Goal: Information Seeking & Learning: Check status

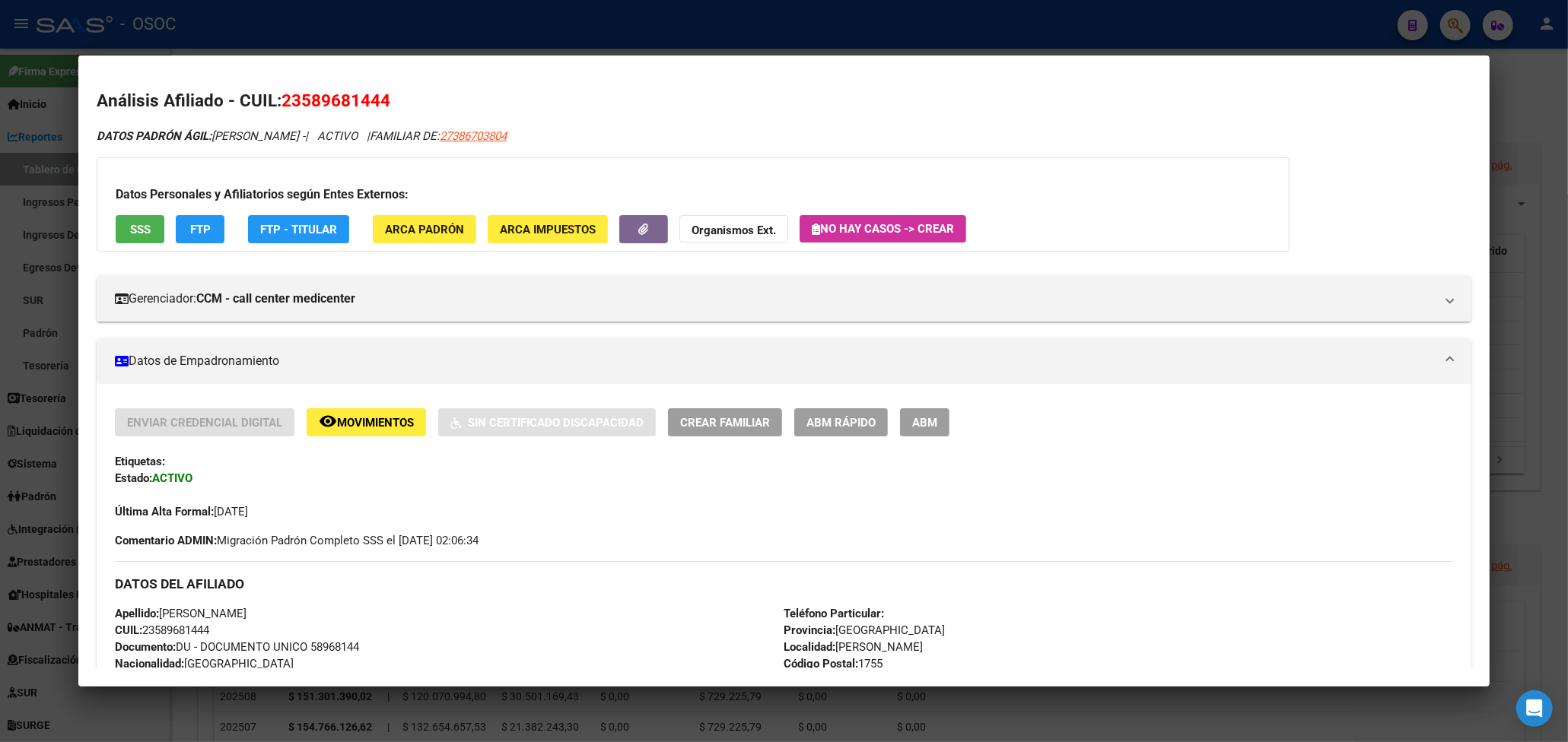
scroll to position [1361, 0]
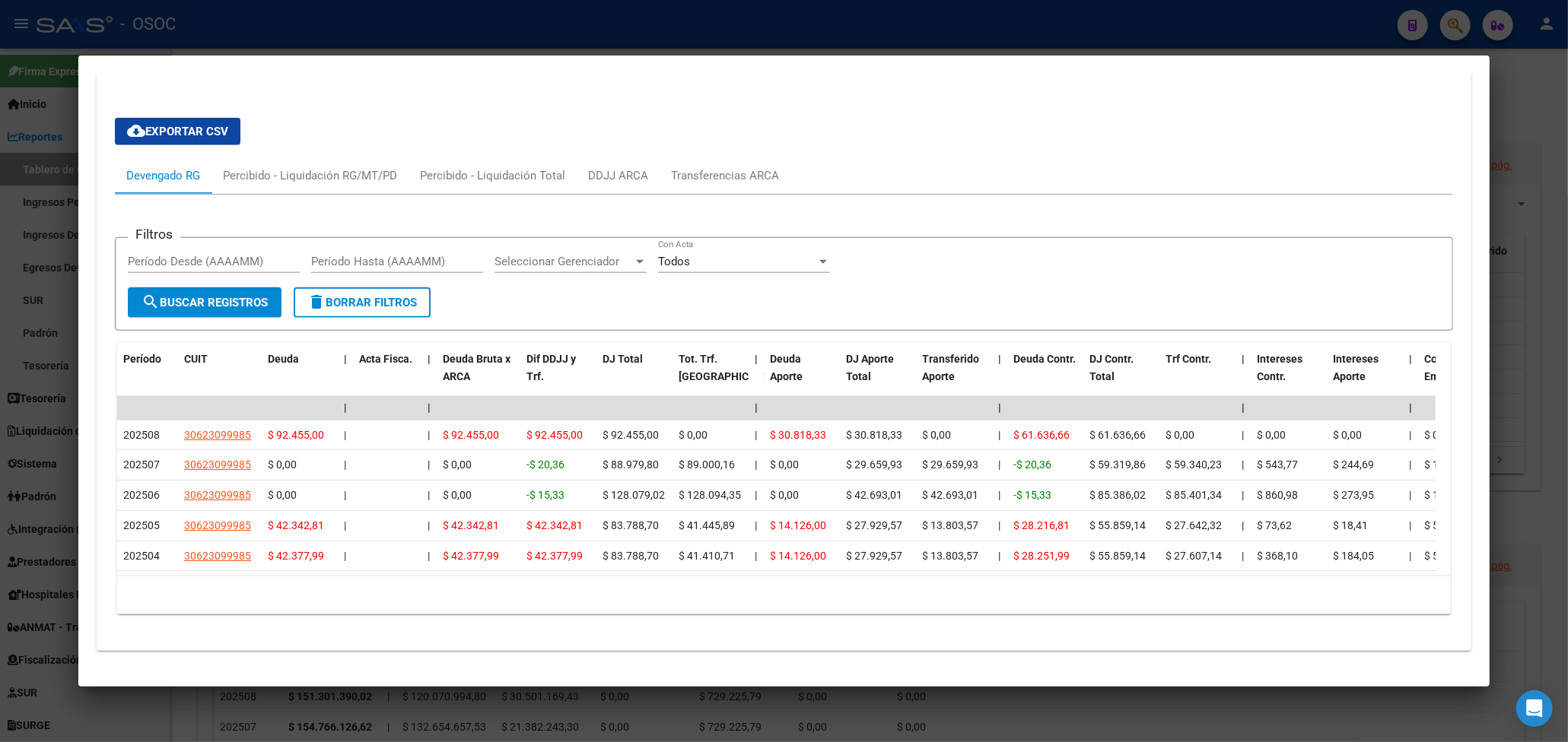
click at [767, 28] on div at bounding box center [784, 371] width 1568 height 742
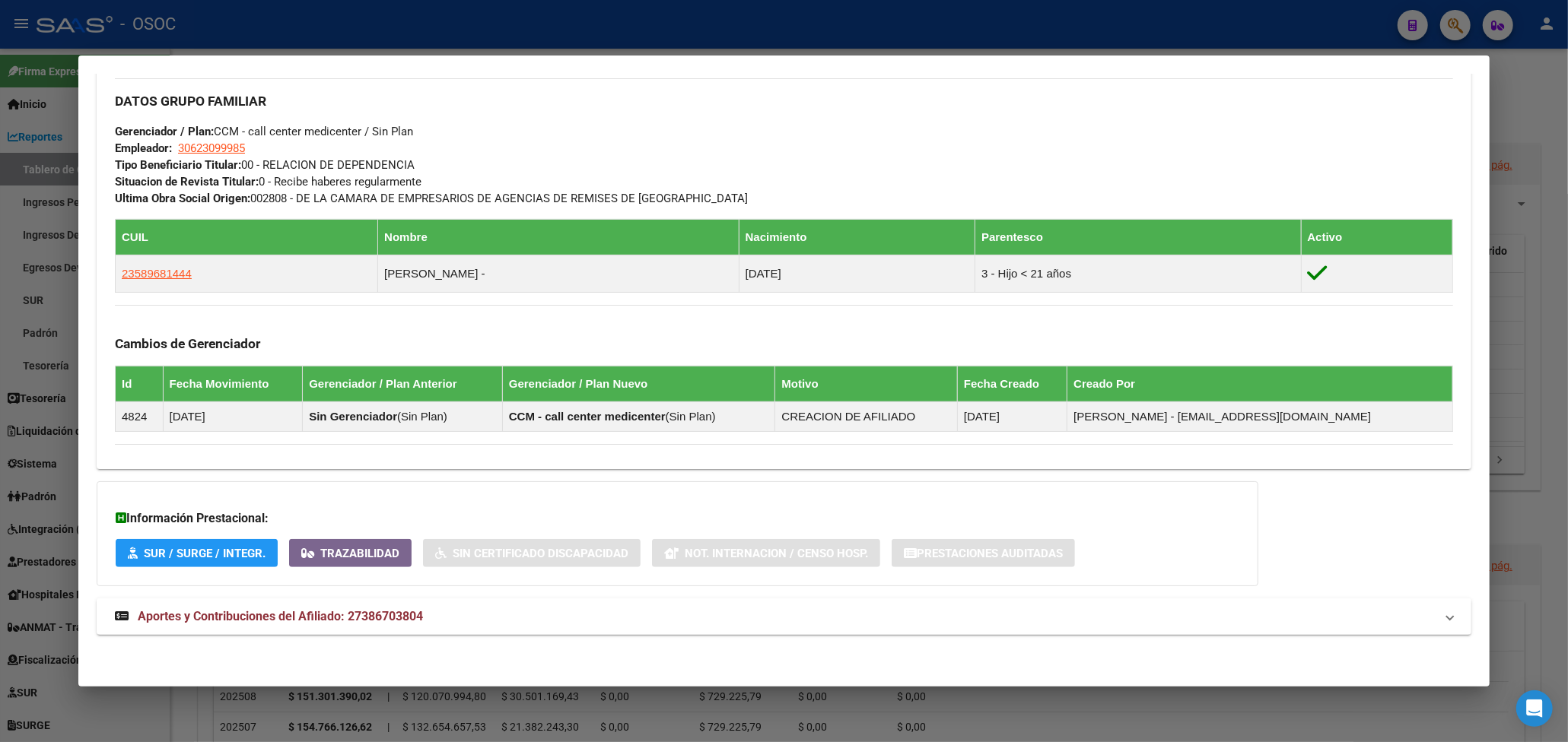
drag, startPoint x: 1072, startPoint y: 60, endPoint x: 1080, endPoint y: 58, distance: 8.2
click at [1073, 60] on mat-dialog-container "Análisis Afiliado - CUIL: 27386703804 DATOS PADRÓN ÁGIL: [PERSON_NAME] | ACTIVO…" at bounding box center [784, 371] width 1411 height 631
click at [1280, 2] on div at bounding box center [784, 371] width 1568 height 742
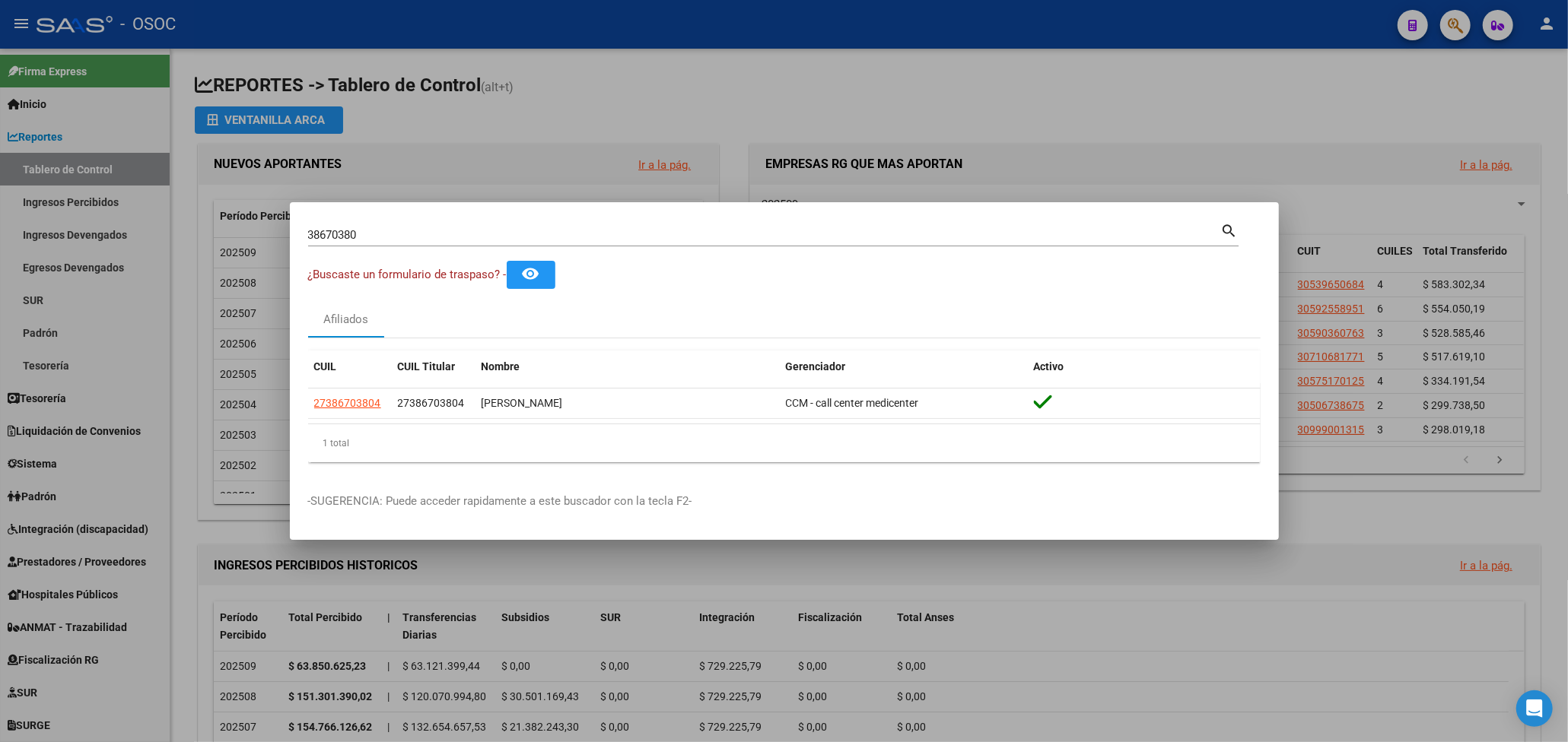
click at [1280, 2] on div at bounding box center [784, 371] width 1568 height 742
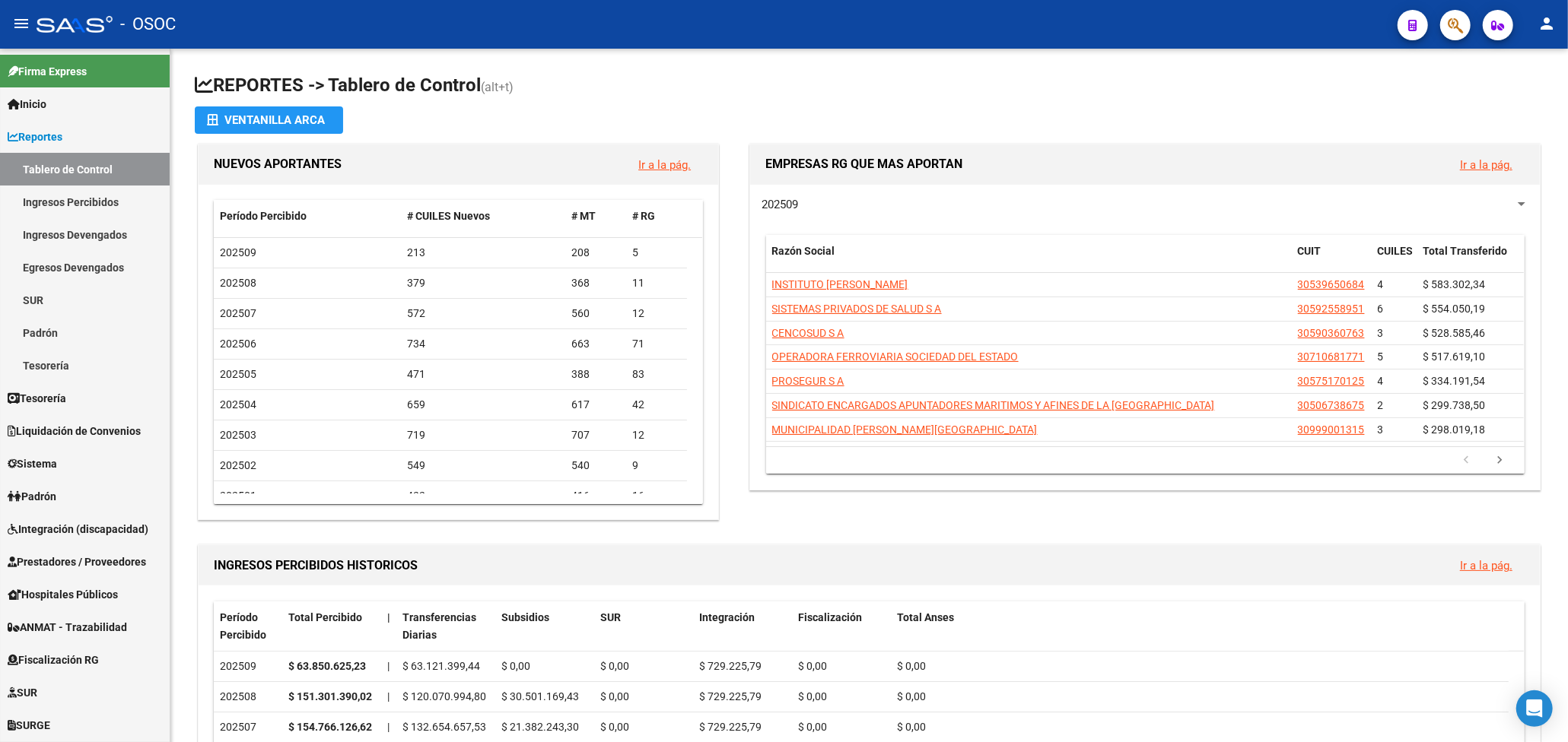
click at [1450, 26] on icon "button" at bounding box center [1455, 26] width 15 height 18
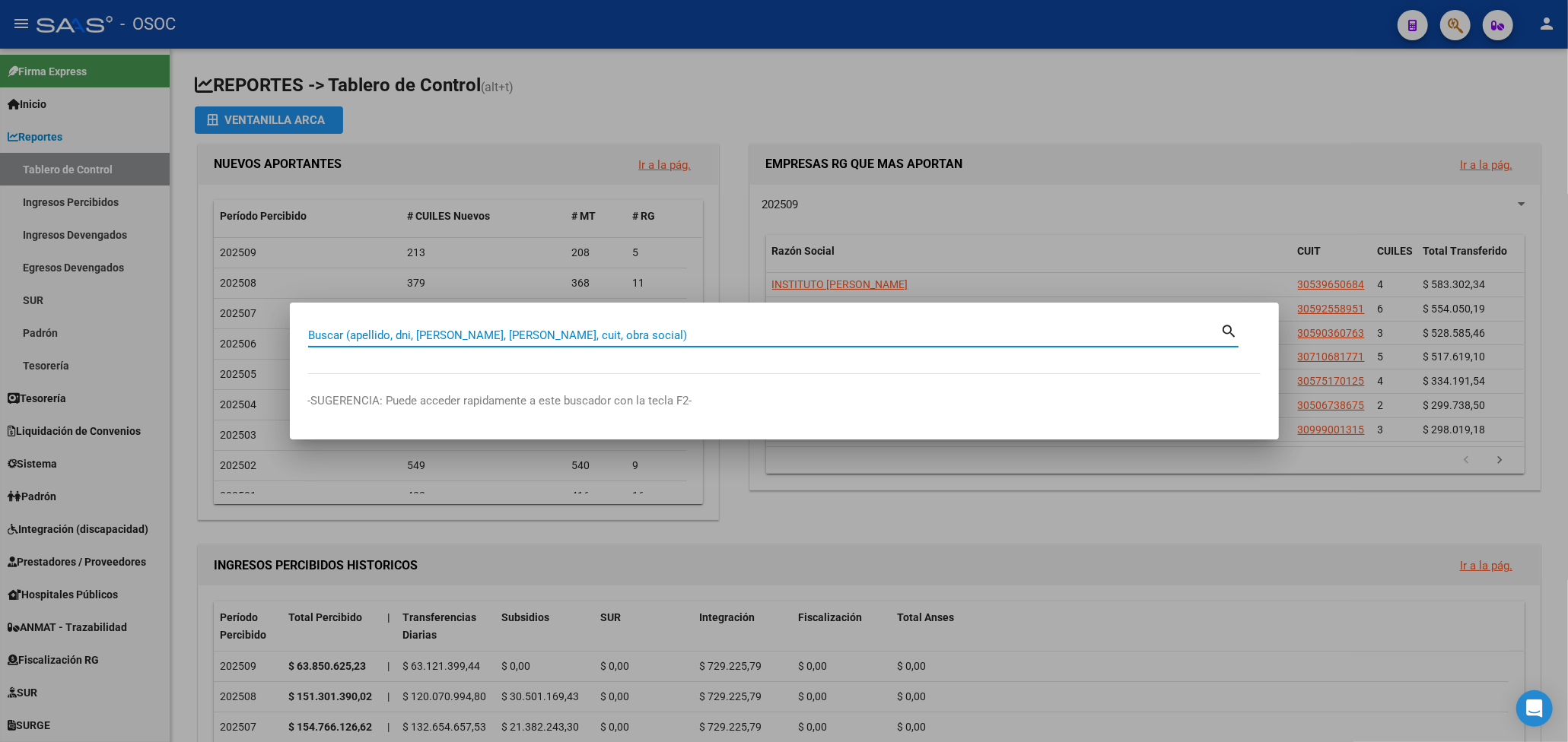
paste input "18276127"
type input "18276127"
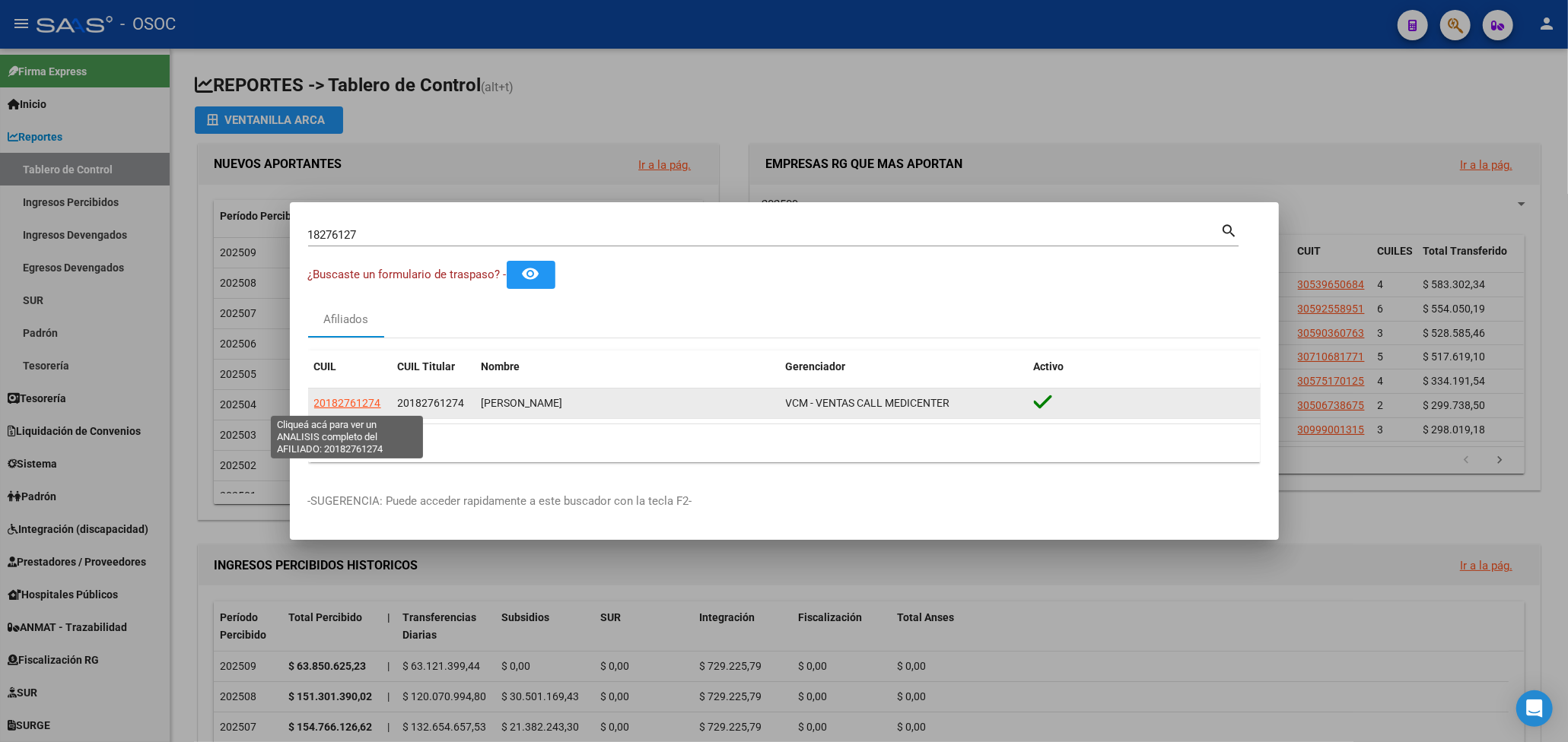
click at [369, 398] on span "20182761274" at bounding box center [348, 403] width 67 height 12
type textarea "20182761274"
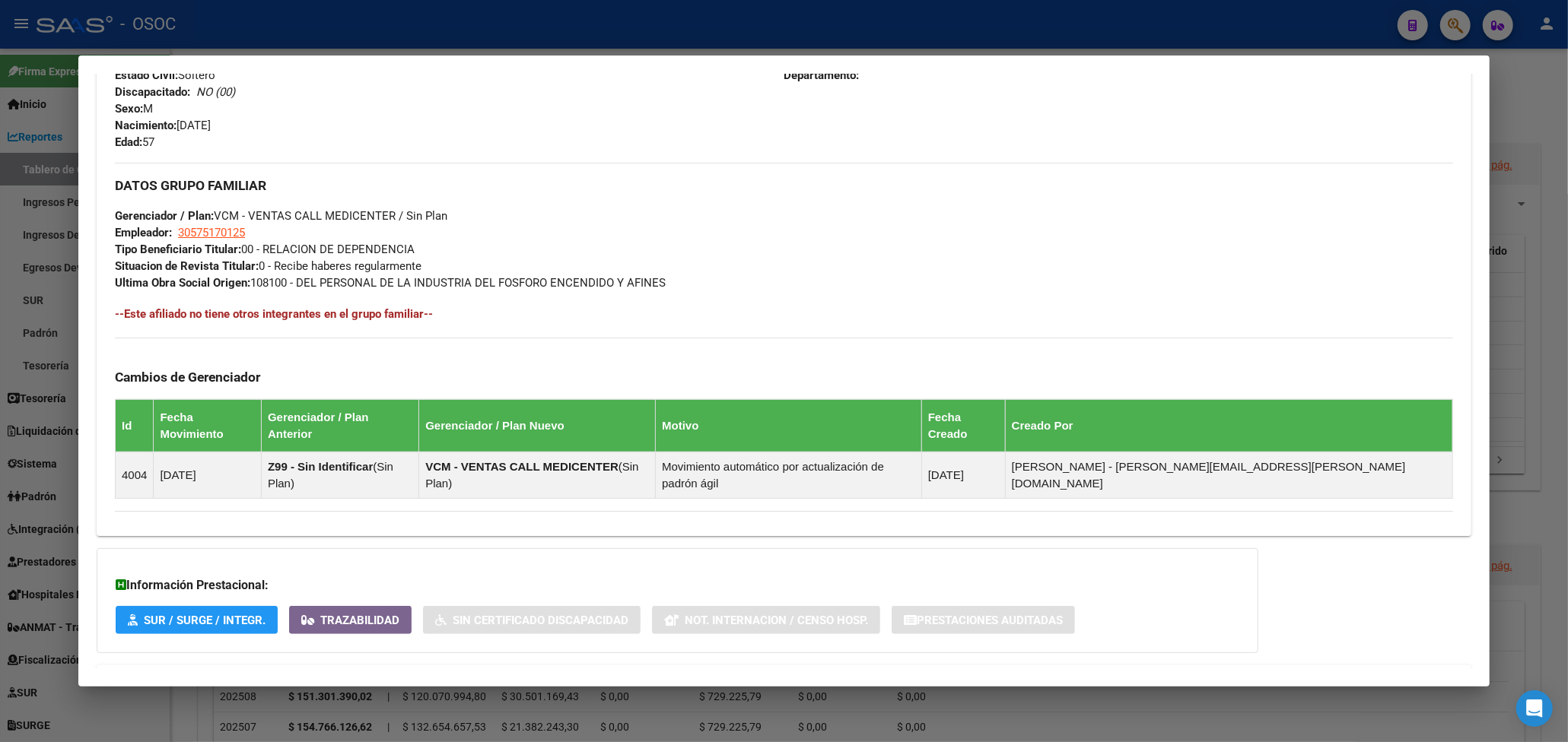
scroll to position [676, 0]
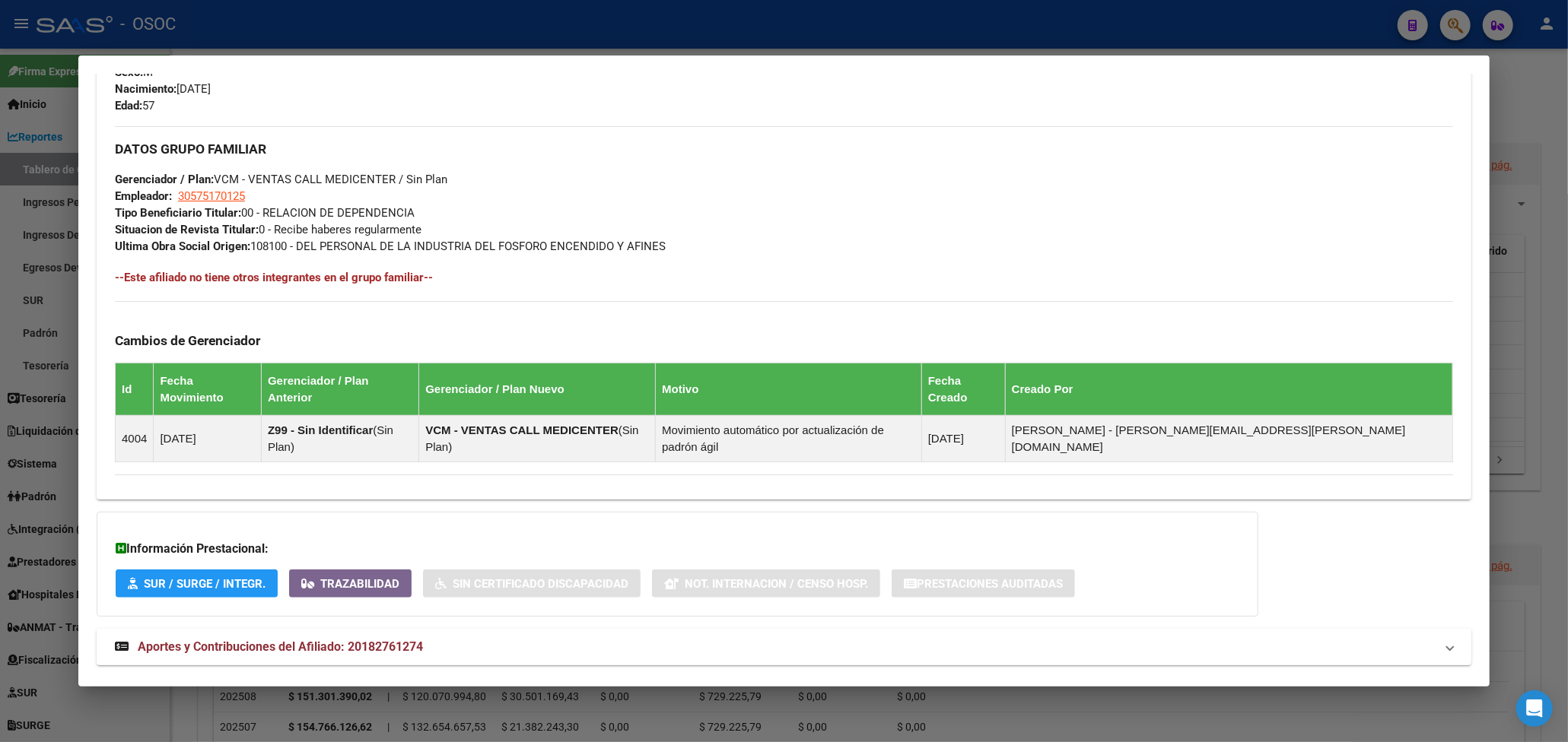
click at [461, 629] on mat-expansion-panel-header "Aportes y Contribuciones del Afiliado: 20182761274" at bounding box center [784, 647] width 1375 height 37
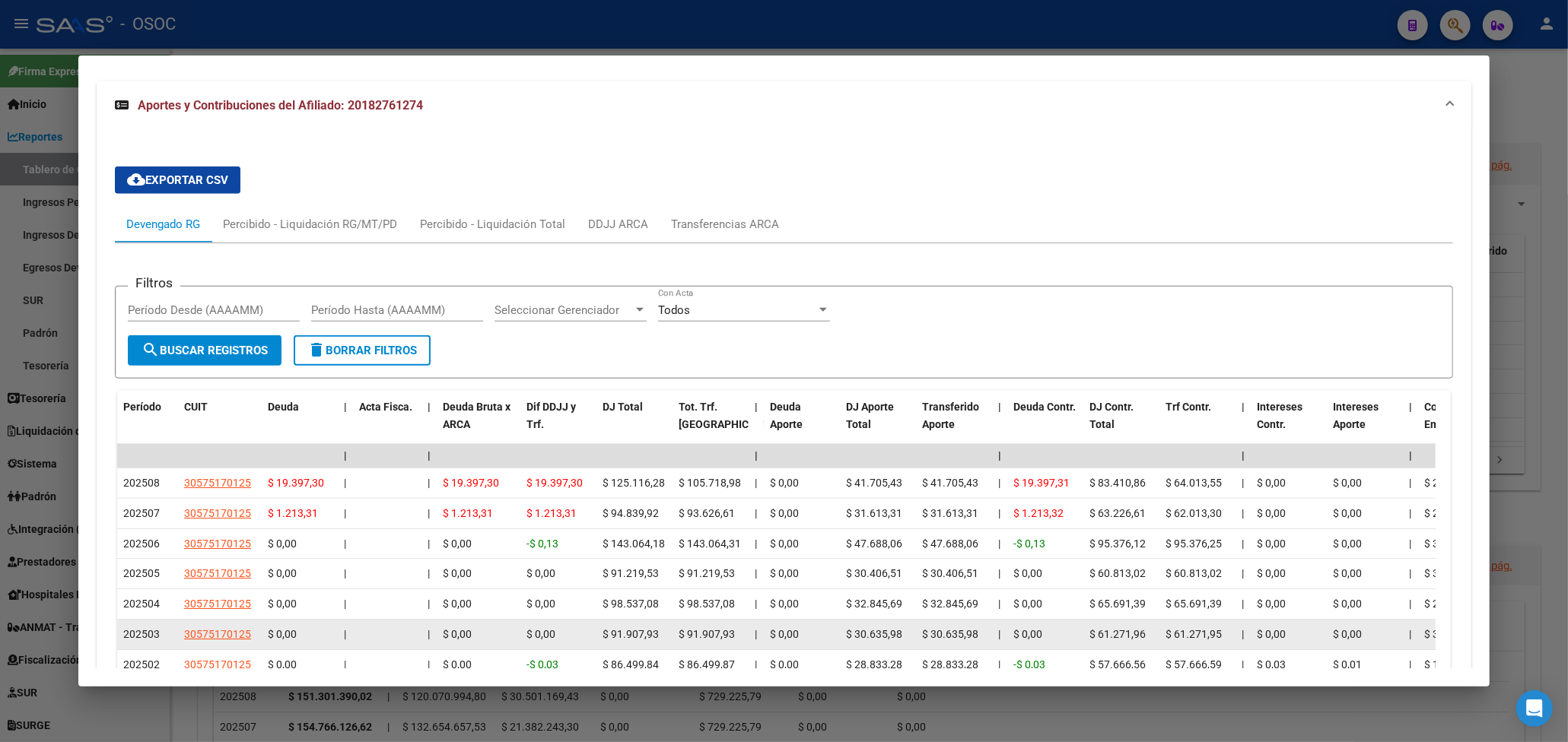
scroll to position [1426, 0]
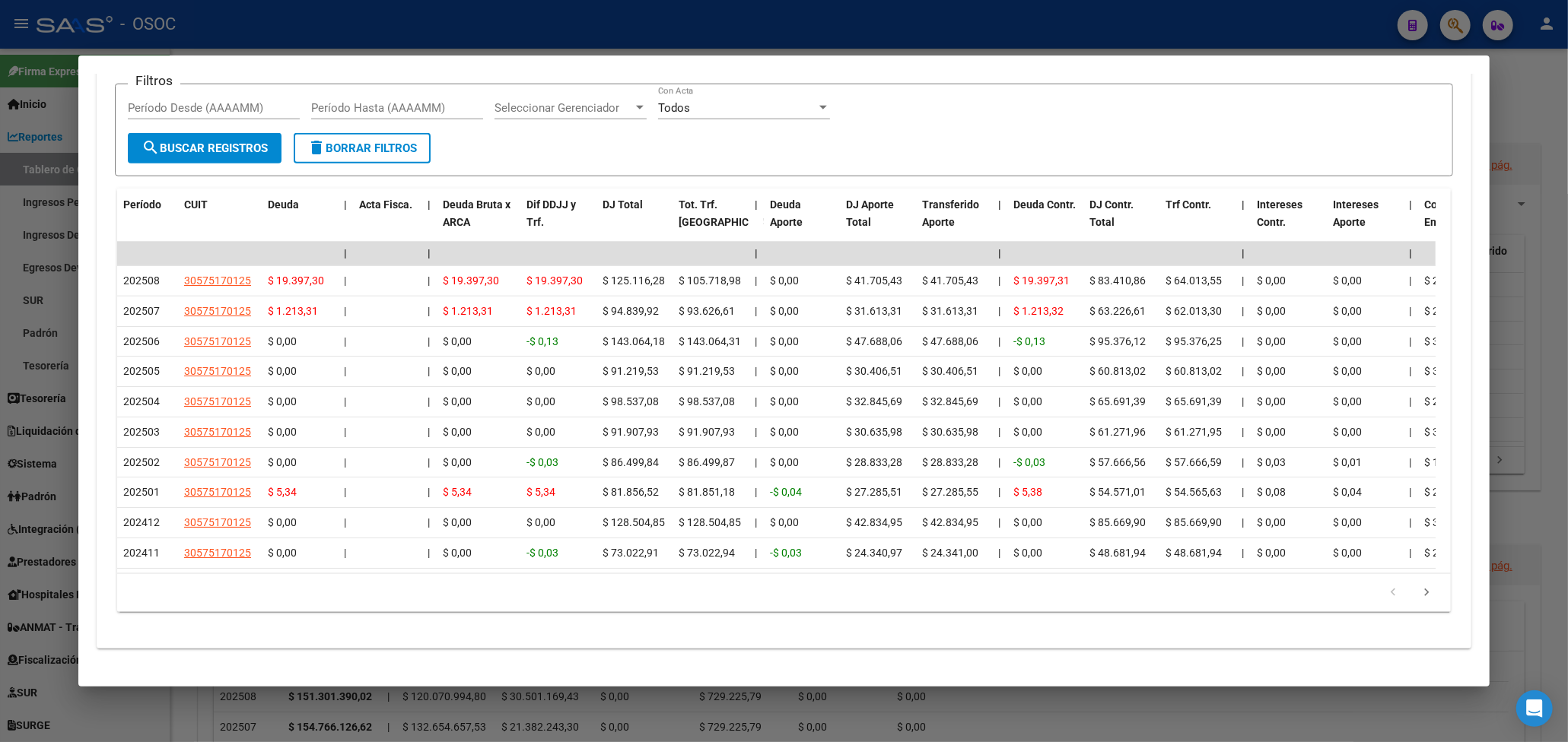
click at [969, 21] on div at bounding box center [784, 371] width 1568 height 742
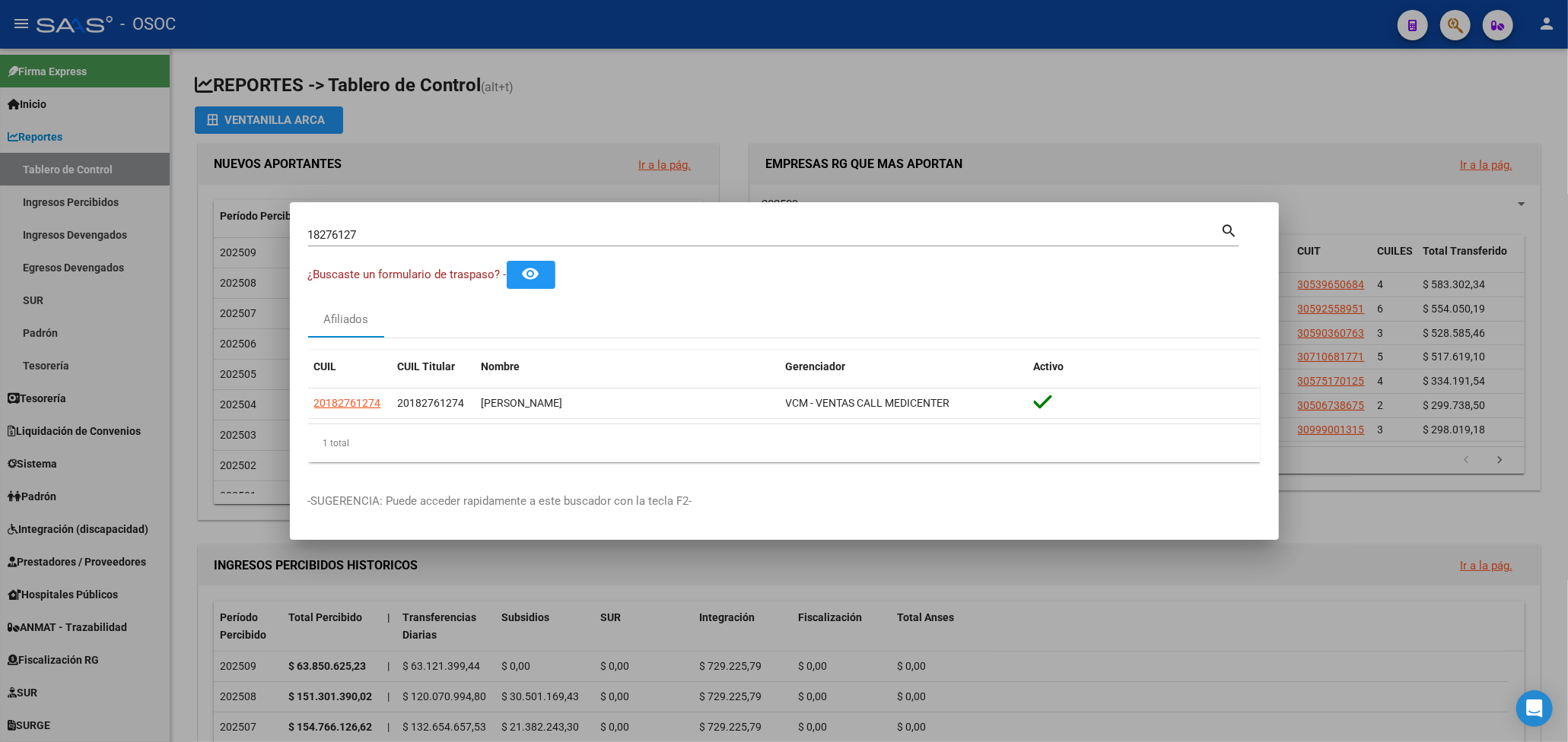
drag, startPoint x: 1203, startPoint y: 70, endPoint x: 1471, endPoint y: 53, distance: 268.5
click at [1210, 68] on div at bounding box center [784, 371] width 1568 height 742
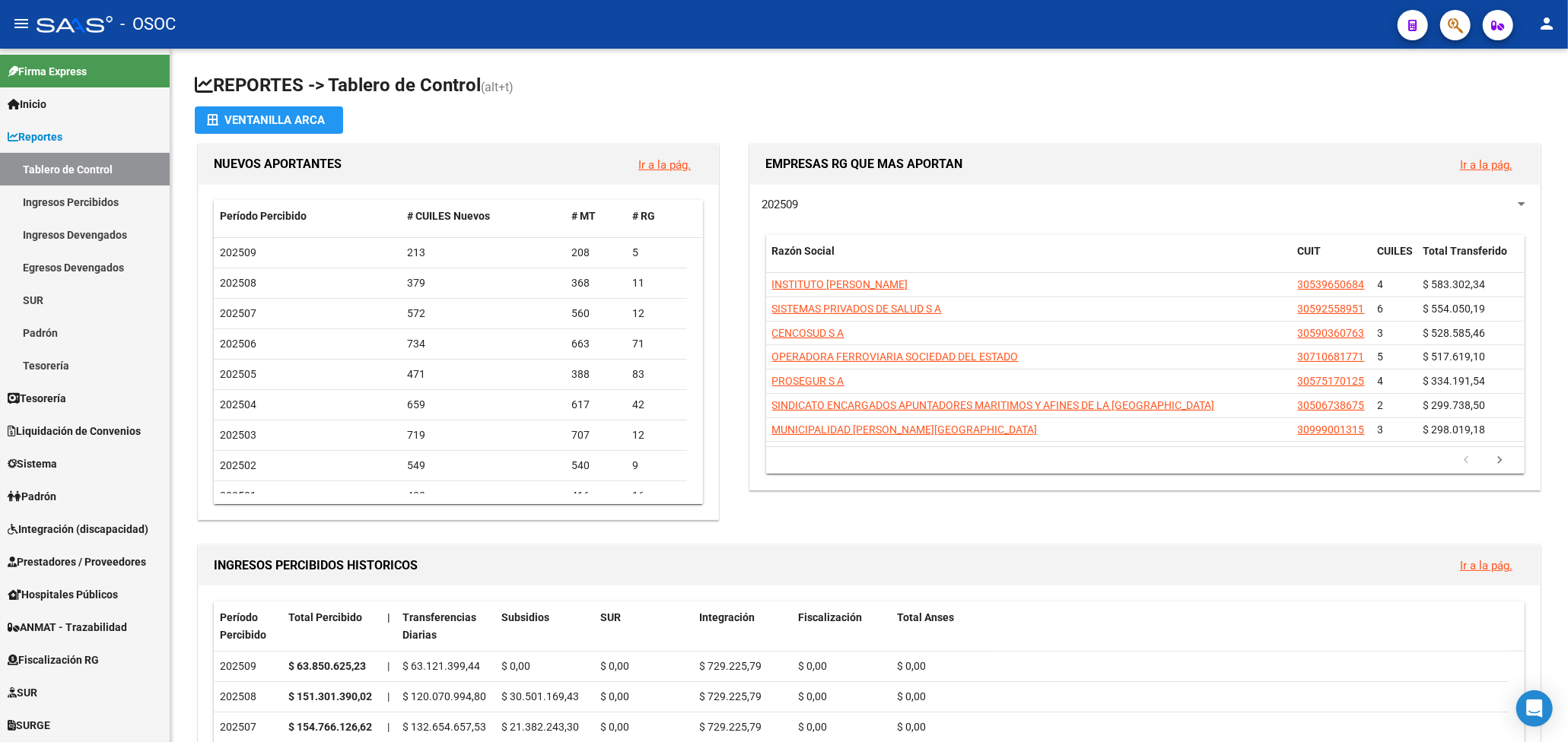
click at [1444, 14] on app-search-popup at bounding box center [1455, 23] width 31 height 19
click at [1455, 15] on span "button" at bounding box center [1455, 25] width 15 height 31
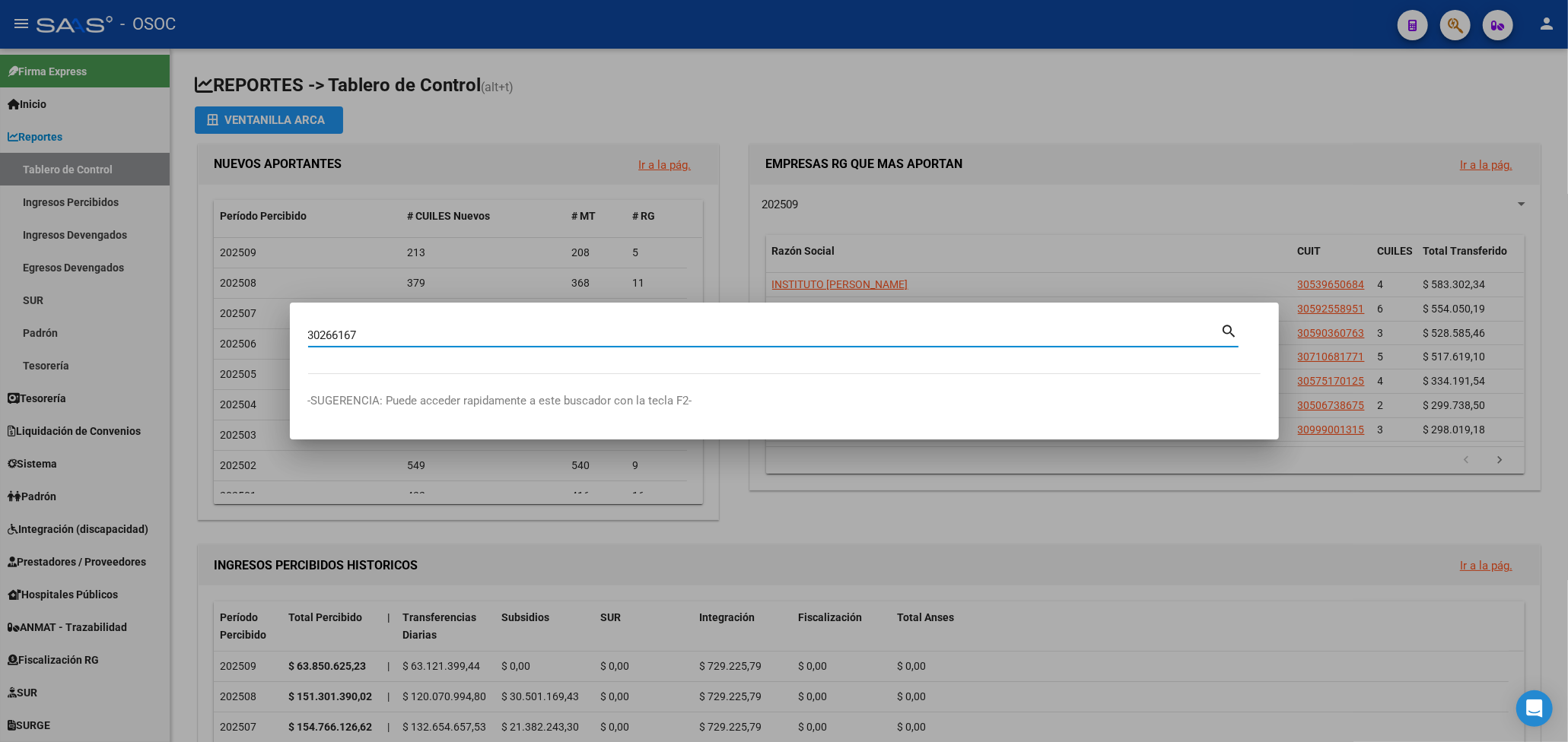
type input "30266167"
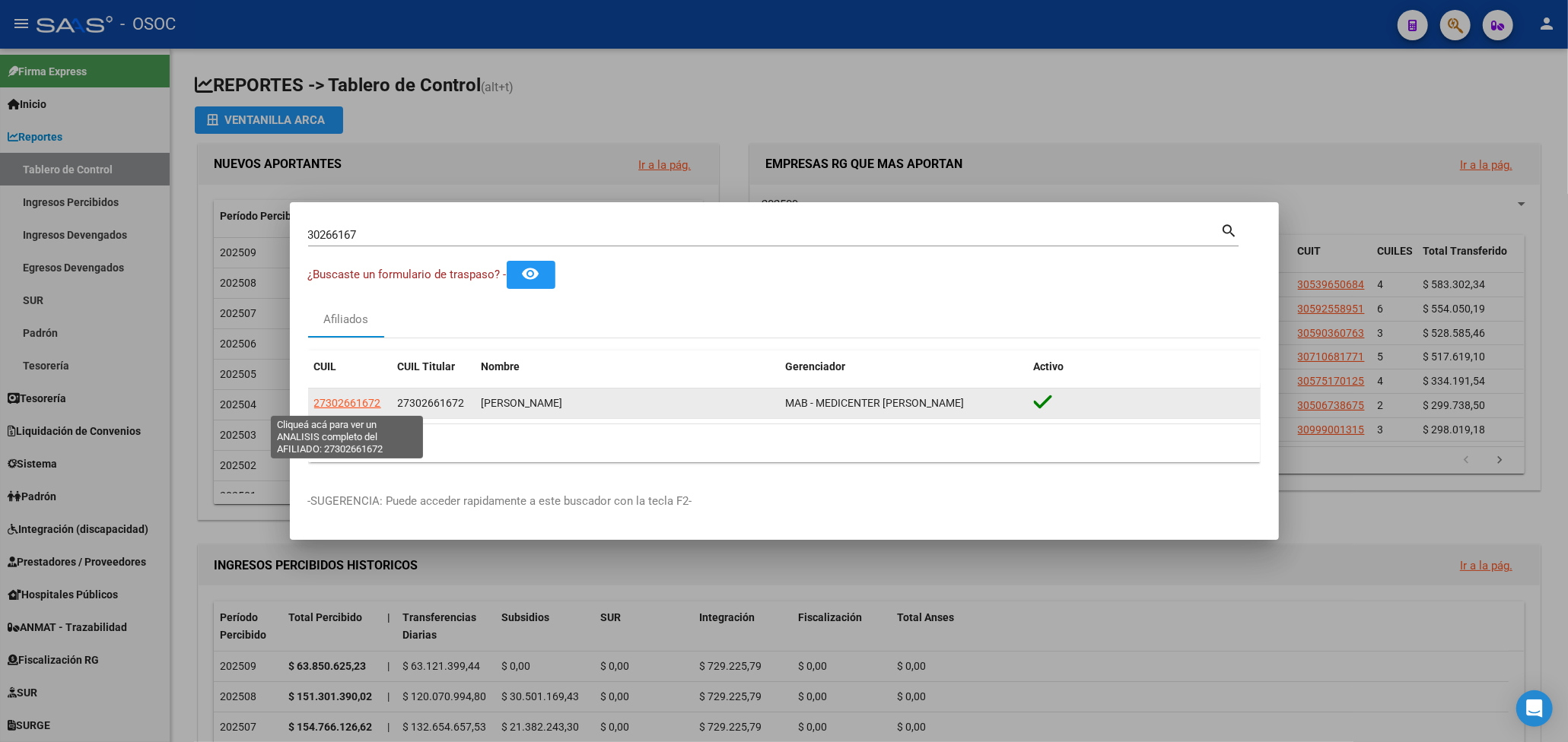
click at [360, 406] on span "27302661672" at bounding box center [348, 403] width 67 height 12
type textarea "27302661672"
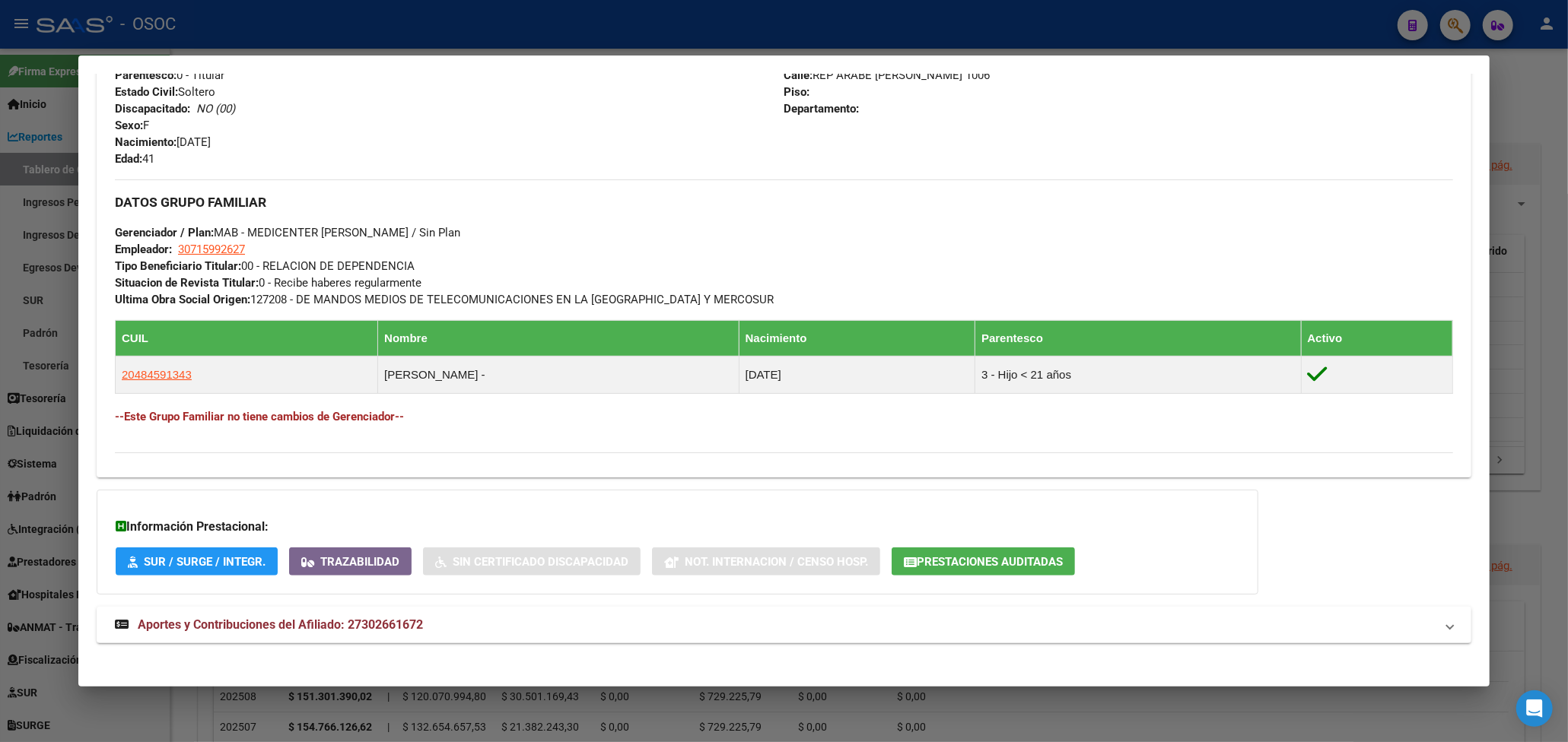
scroll to position [633, 0]
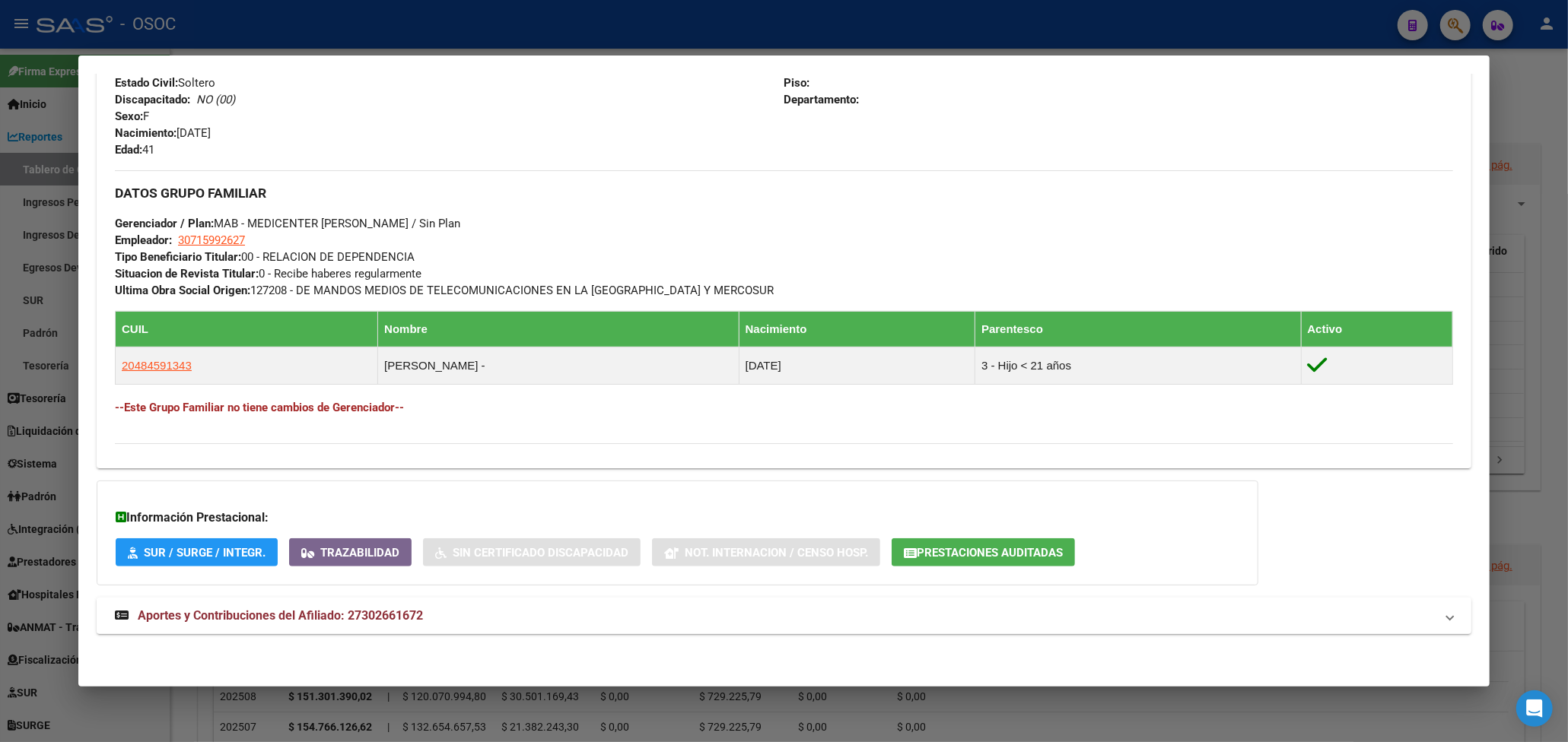
click at [376, 605] on mat-expansion-panel-header "Aportes y Contribuciones del Afiliado: 27302661672" at bounding box center [784, 616] width 1375 height 37
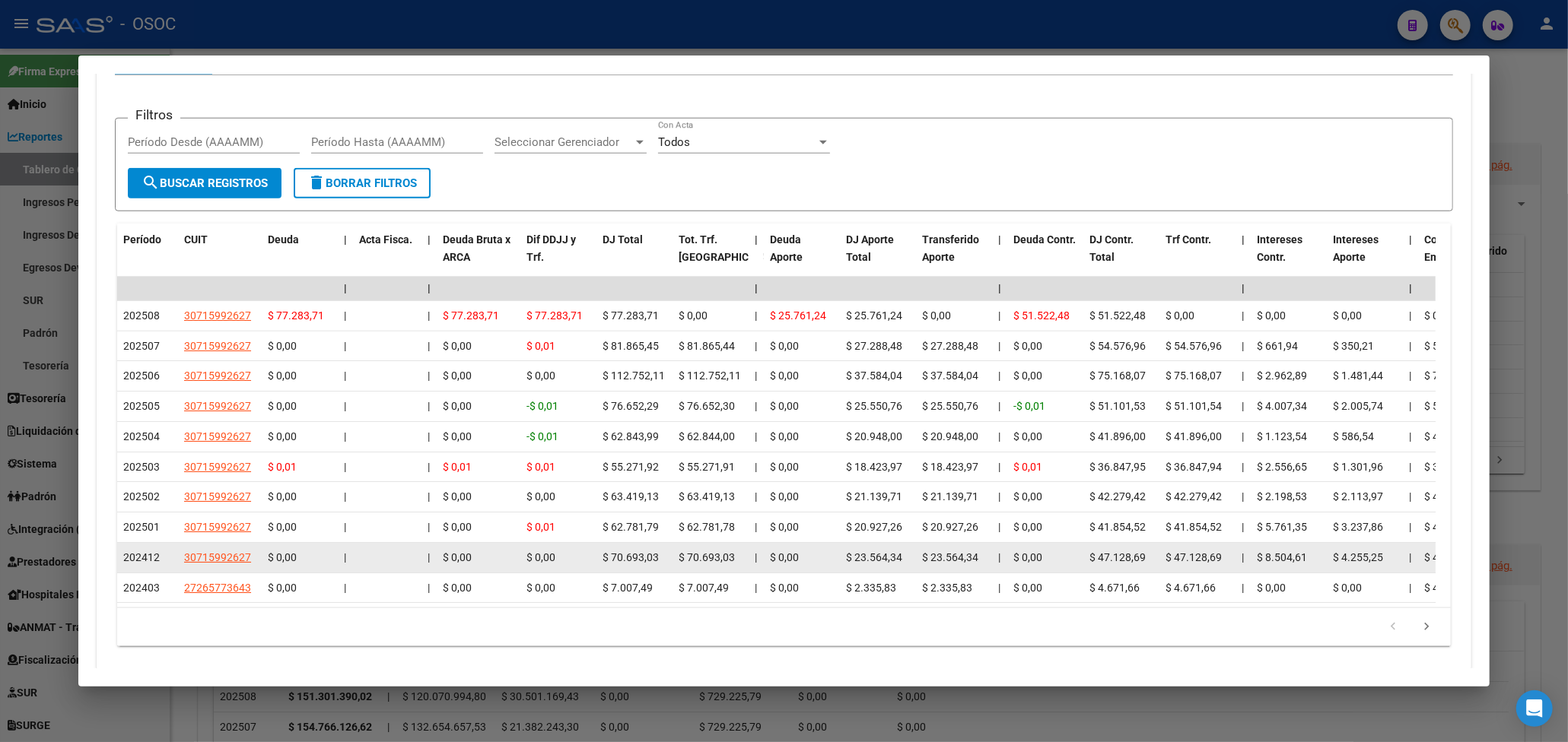
scroll to position [1283, 0]
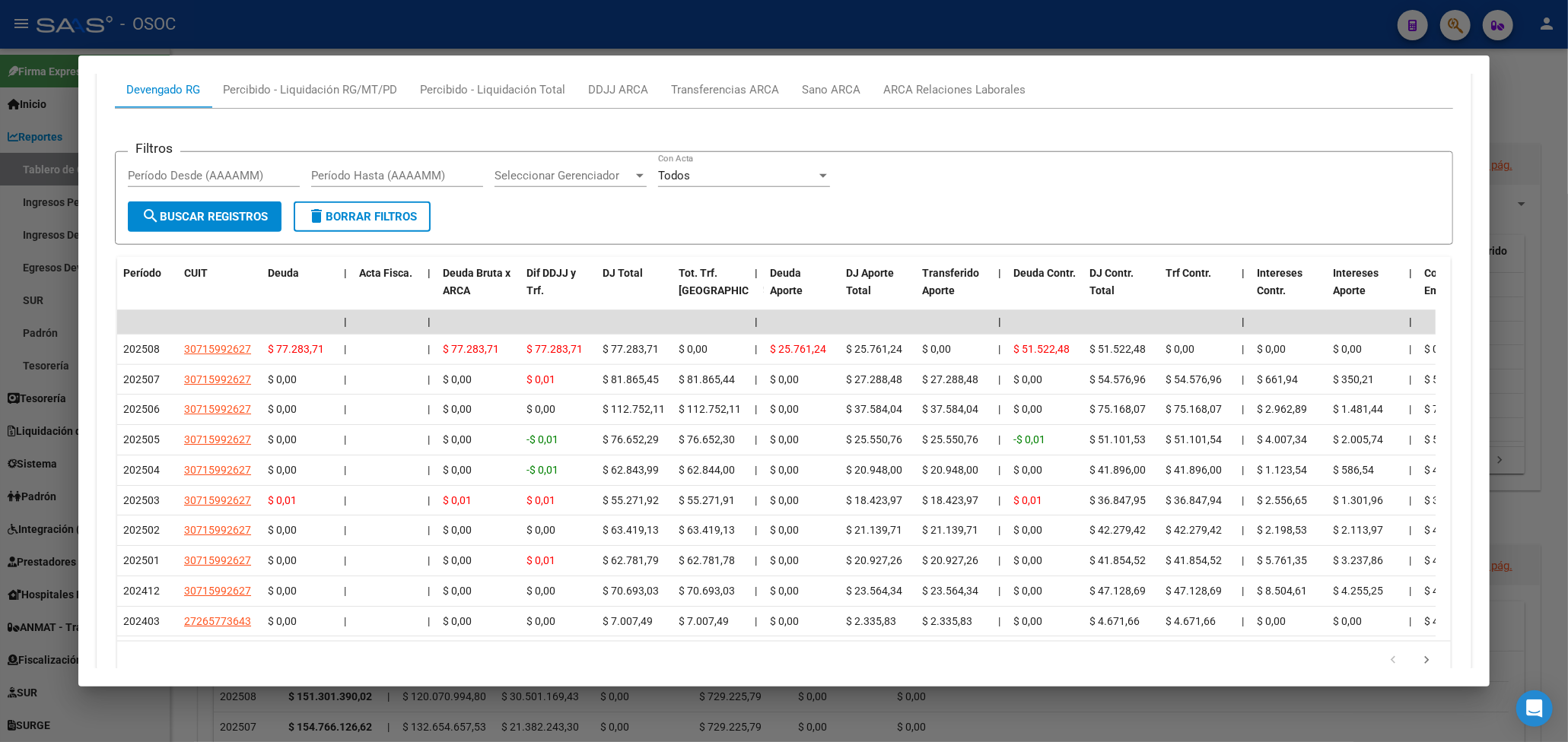
click at [921, 4] on div at bounding box center [784, 371] width 1568 height 742
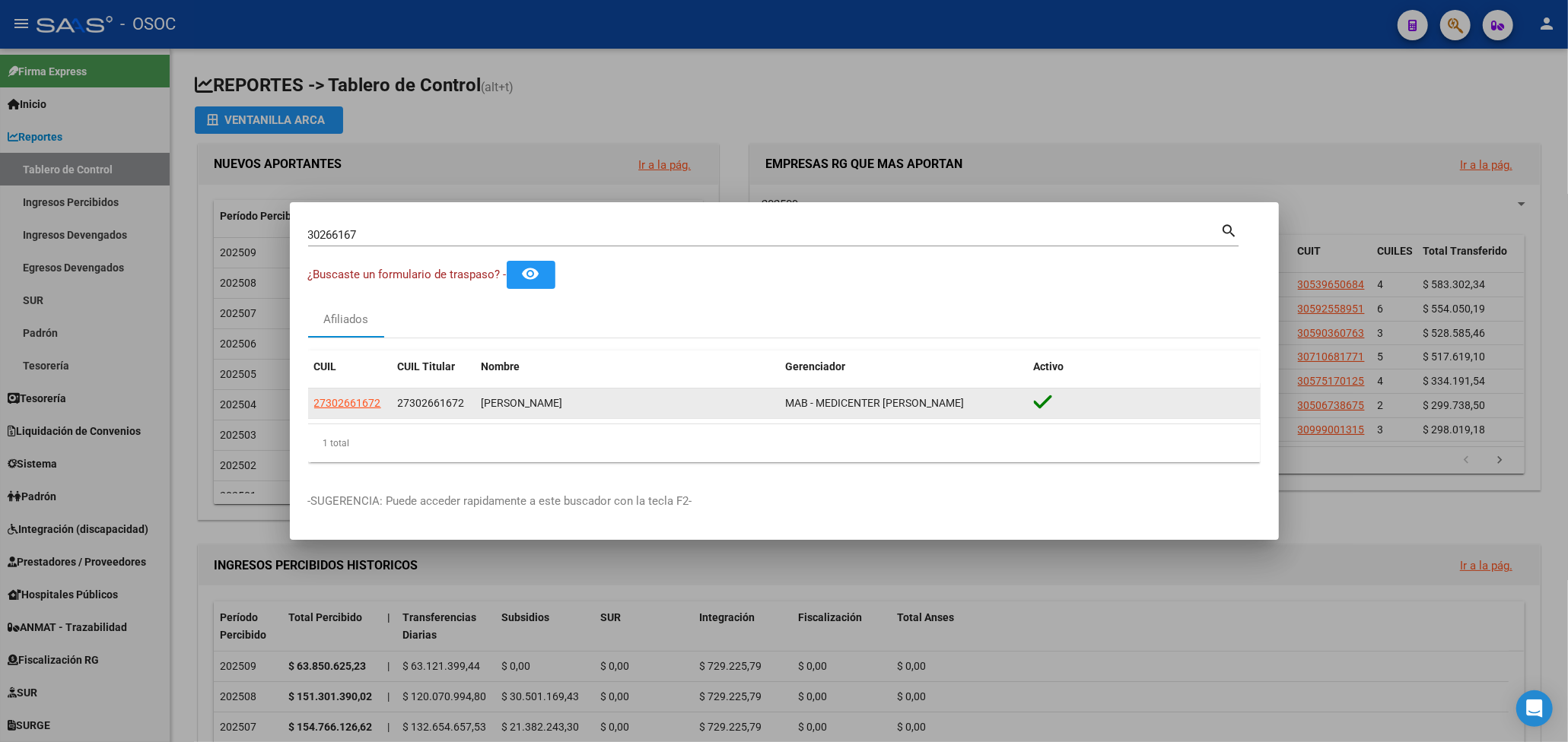
click at [369, 409] on app-link-go-to "27302661672" at bounding box center [348, 404] width 67 height 18
click at [376, 397] on span "27302661672" at bounding box center [348, 403] width 67 height 12
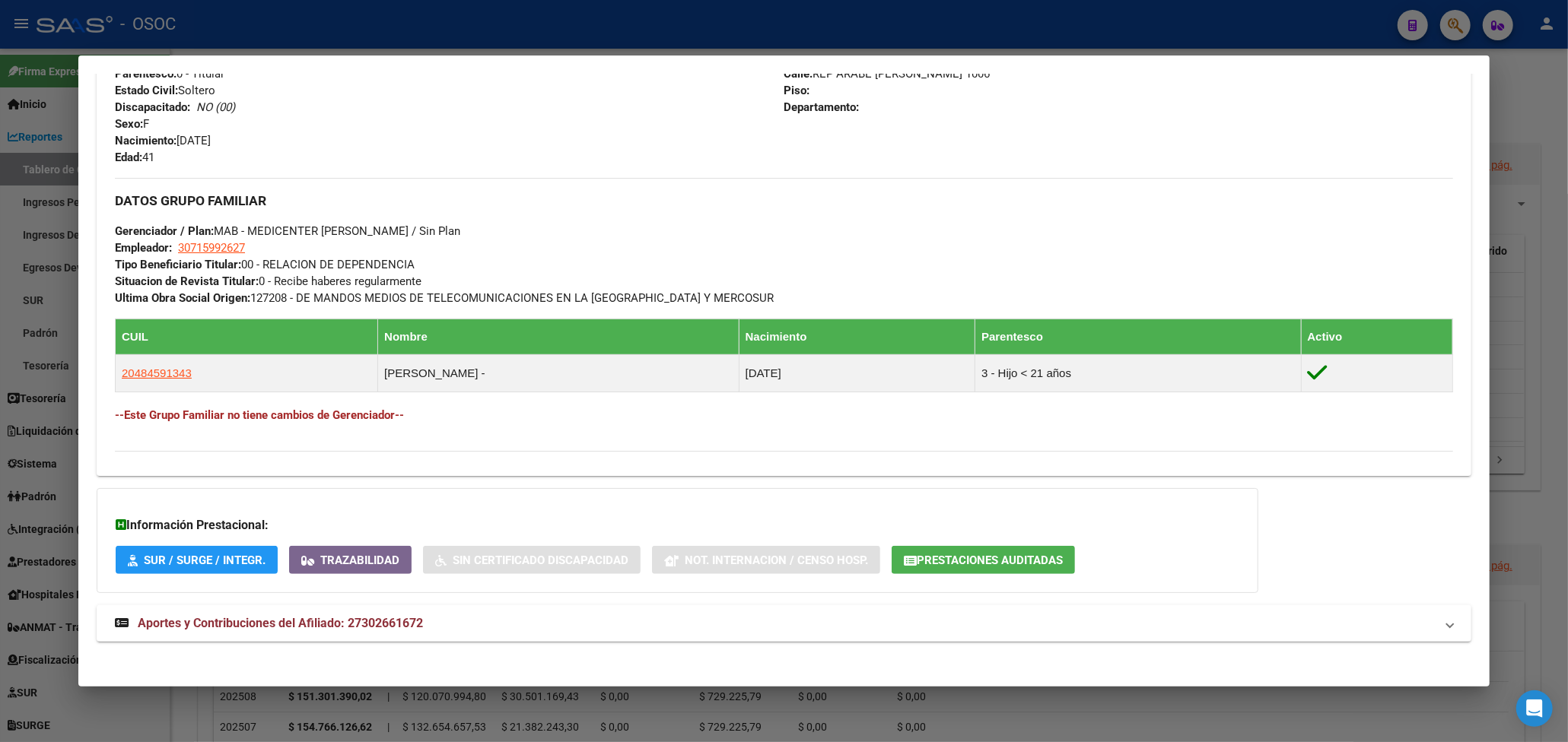
scroll to position [633, 0]
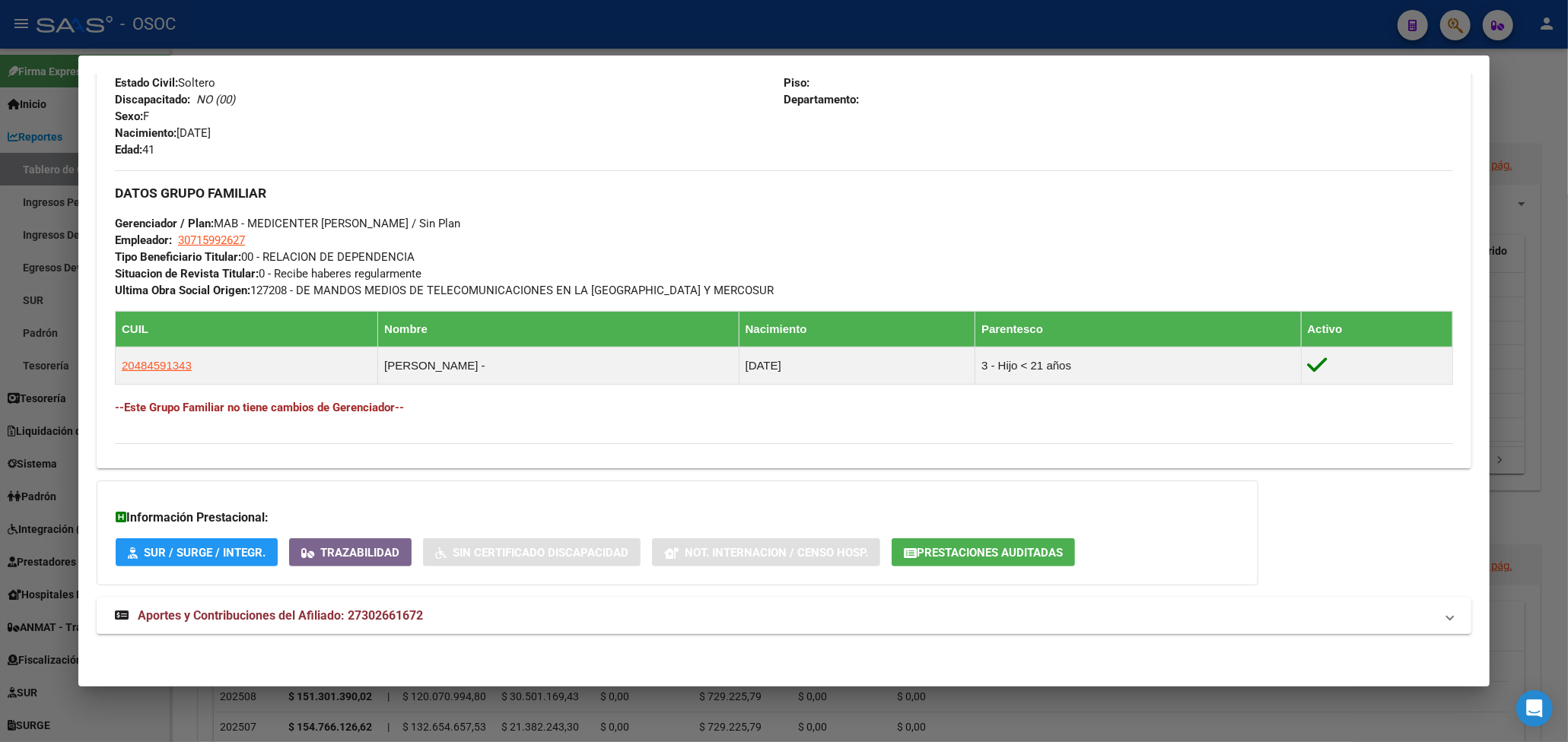
click at [396, 605] on mat-expansion-panel-header "Aportes y Contribuciones del Afiliado: 27302661672" at bounding box center [784, 616] width 1375 height 37
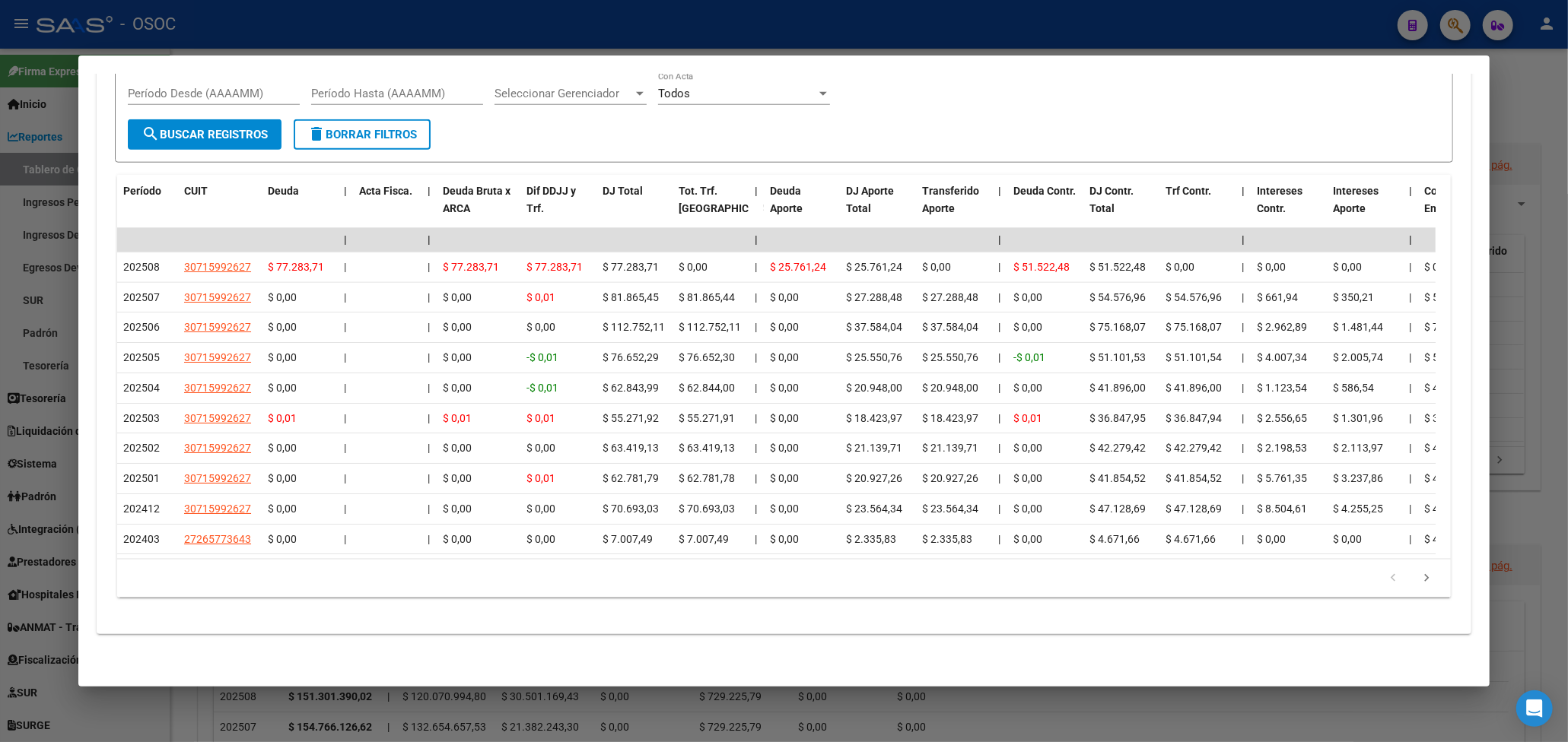
scroll to position [1384, 0]
click at [1018, 25] on div at bounding box center [784, 371] width 1568 height 742
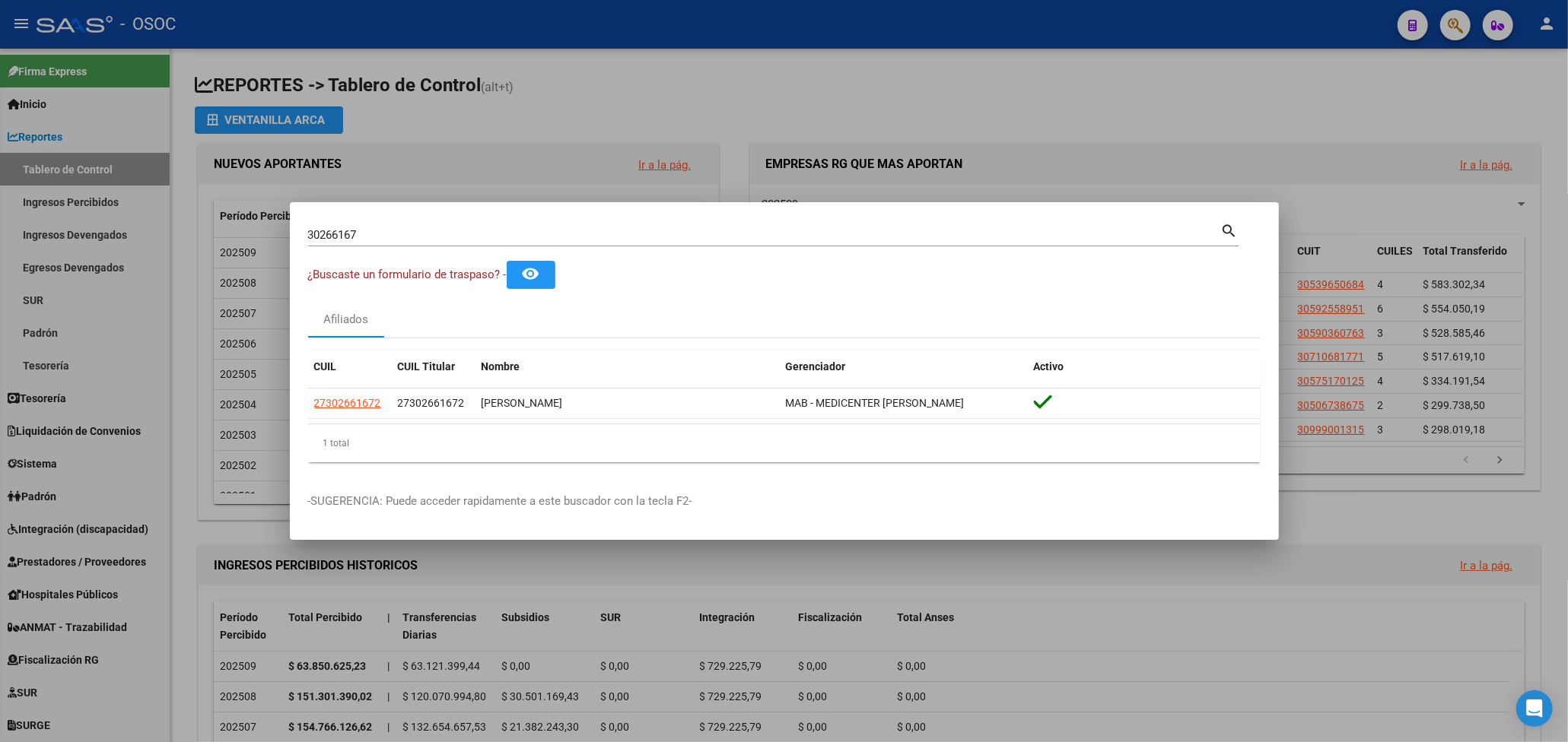
click at [601, 20] on div at bounding box center [784, 371] width 1568 height 742
